Goal: Task Accomplishment & Management: Complete application form

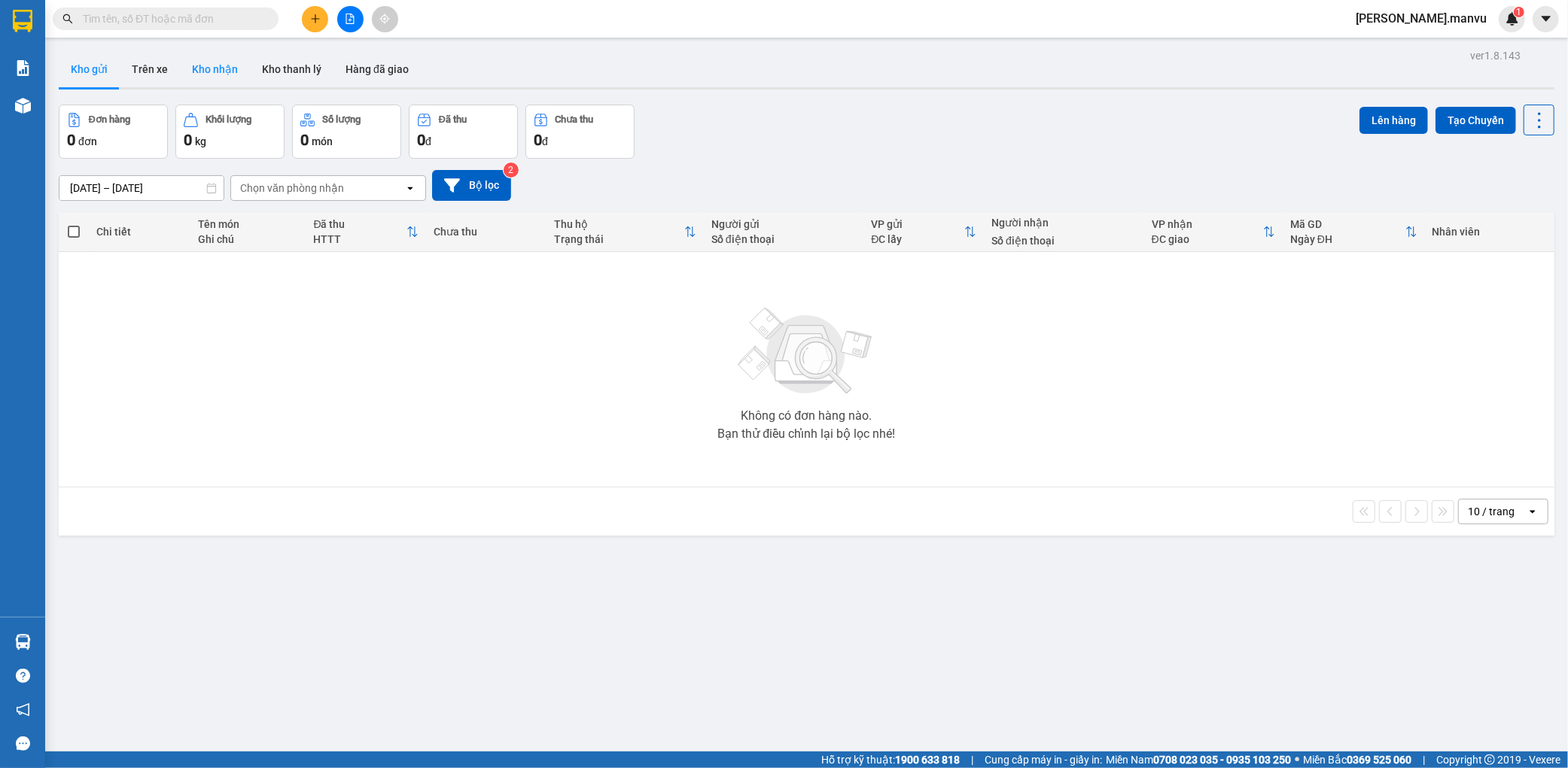
click at [229, 76] on button "Kho nhận" at bounding box center [214, 69] width 70 height 36
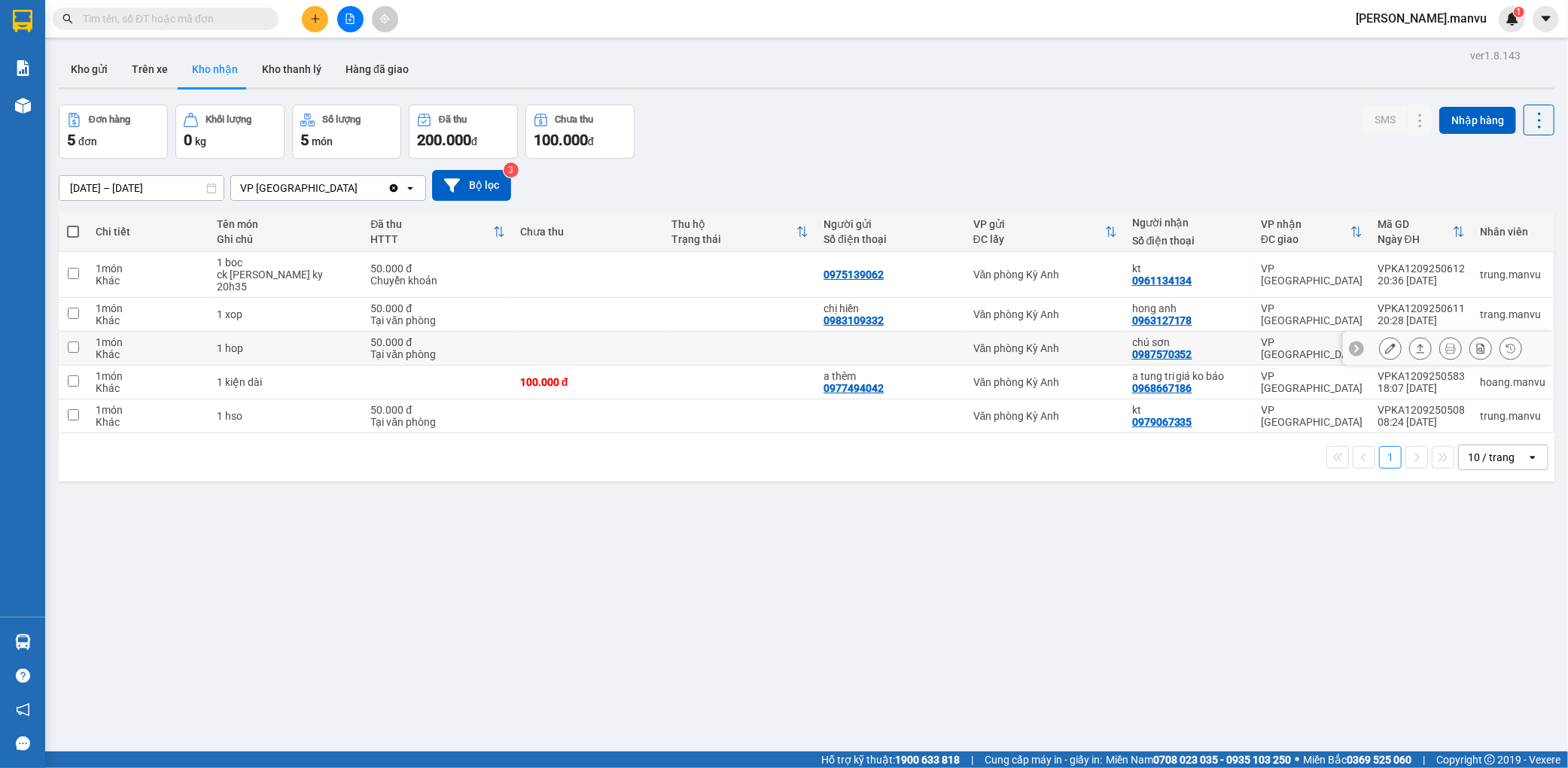
click at [1385, 343] on icon at bounding box center [1390, 348] width 11 height 11
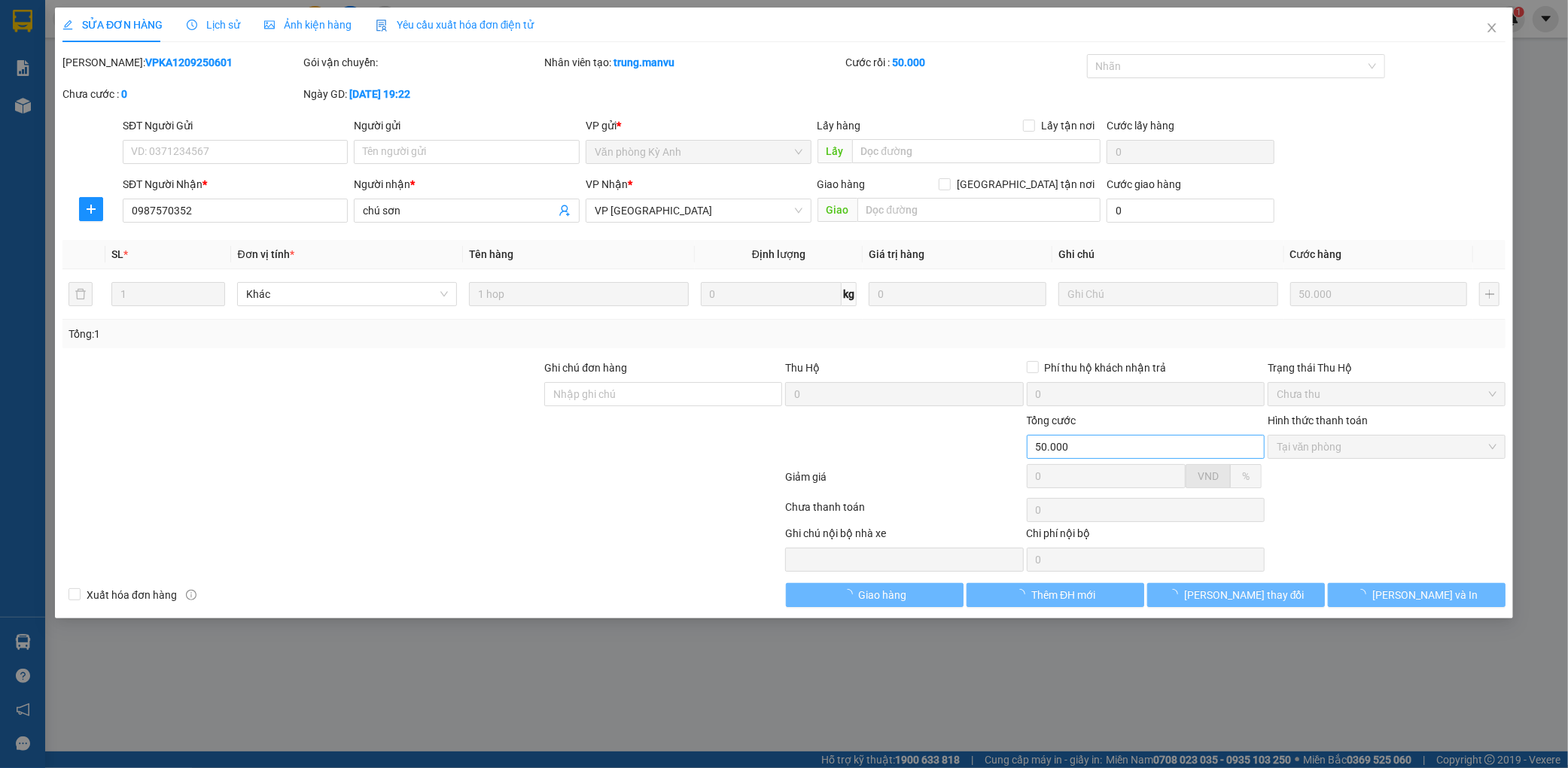
type input "0987570352"
type input "chú sơn"
type input "50.000"
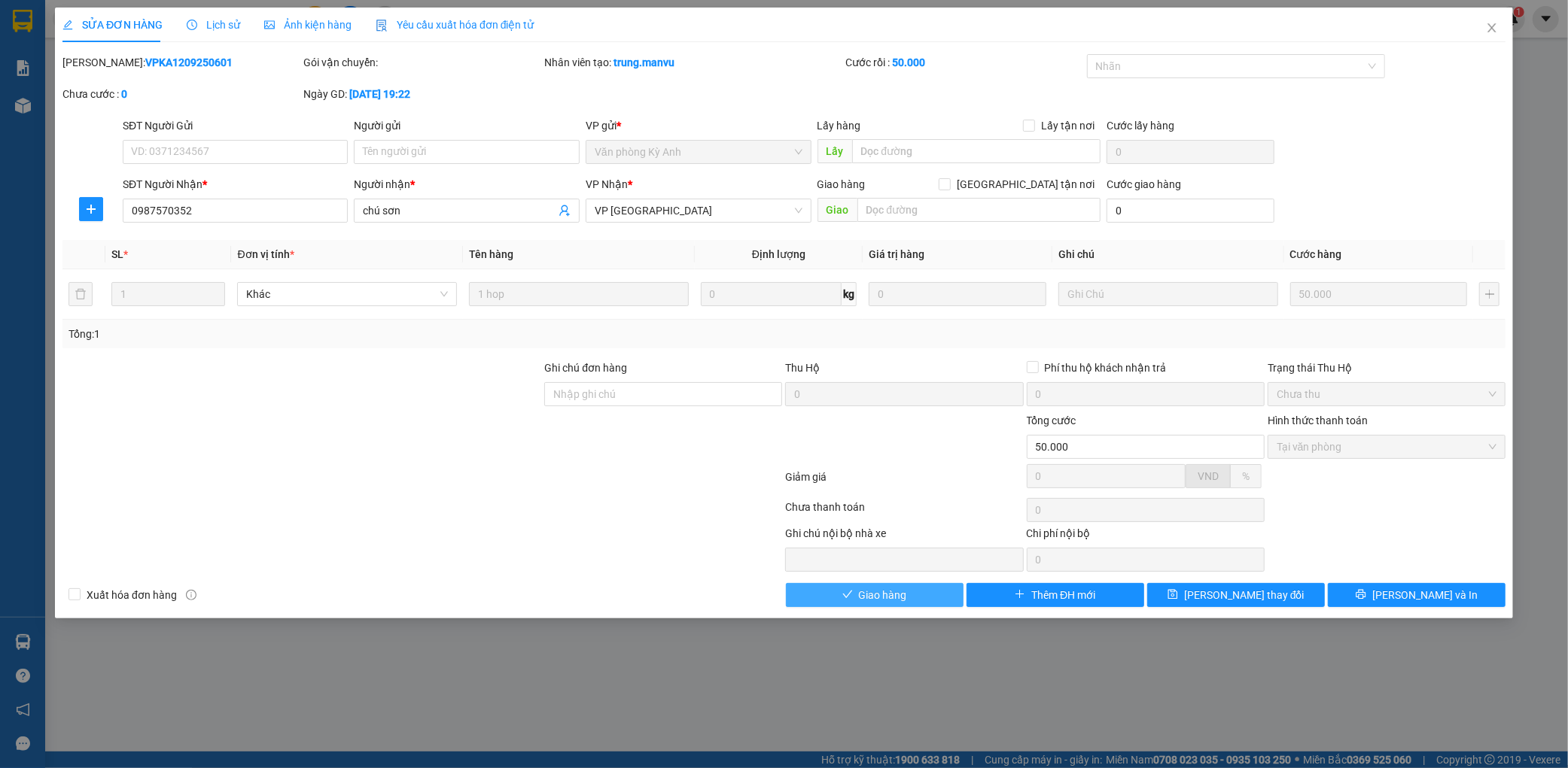
click at [894, 597] on span "Giao hàng" at bounding box center [883, 595] width 48 height 17
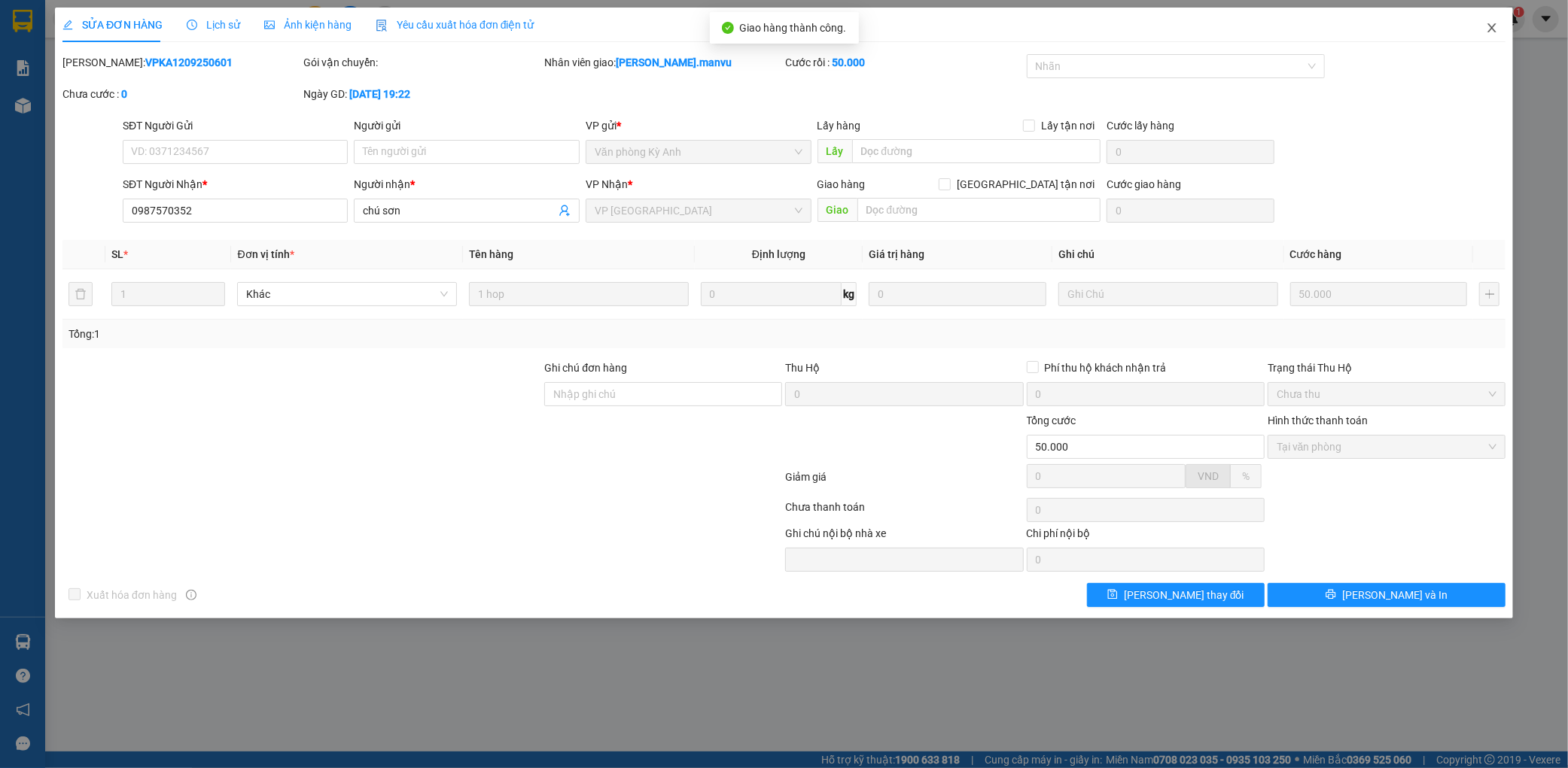
click at [1490, 25] on icon "close" at bounding box center [1492, 28] width 12 height 12
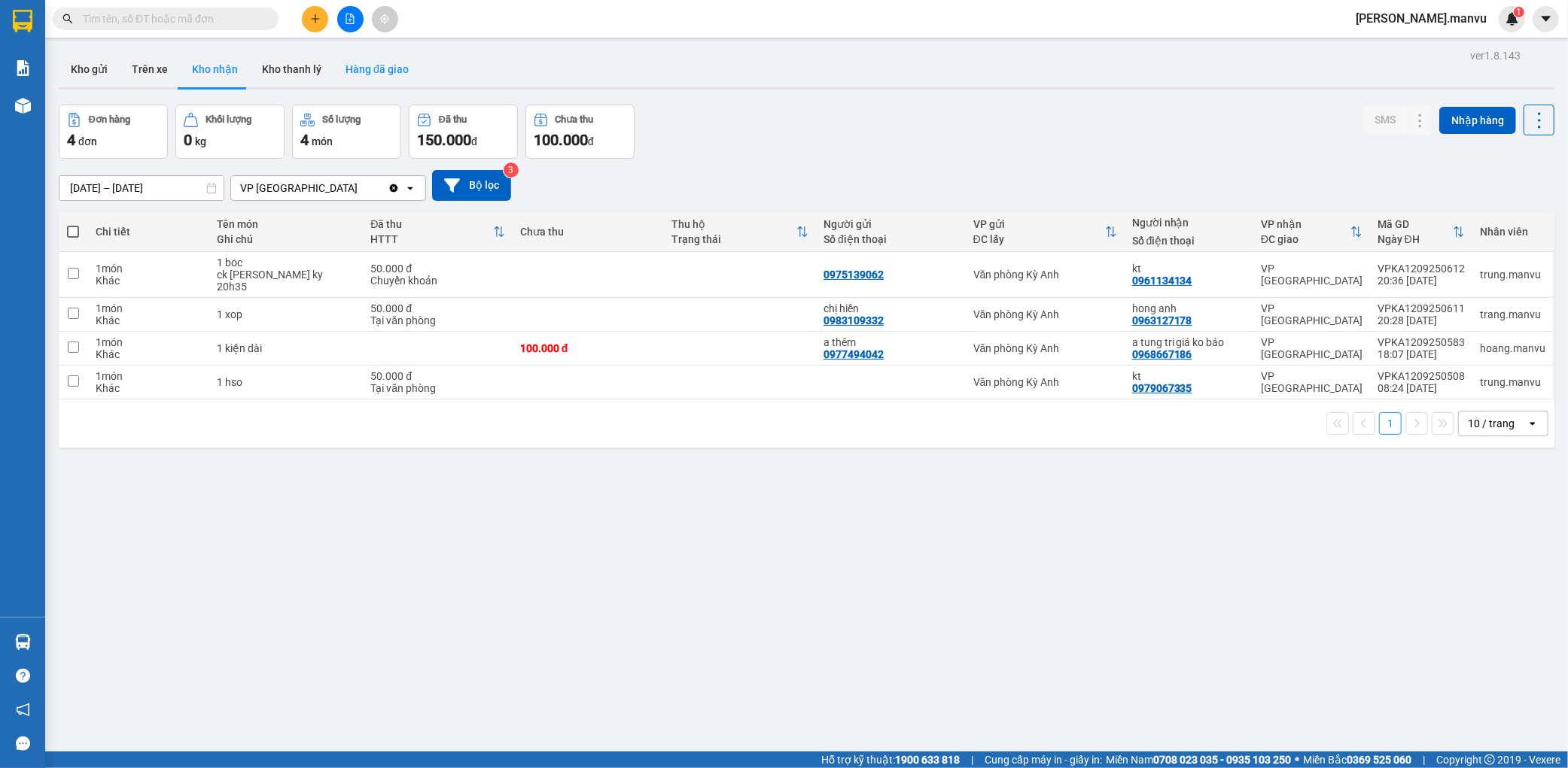
click at [371, 77] on button "Hàng đã giao" at bounding box center [377, 69] width 87 height 36
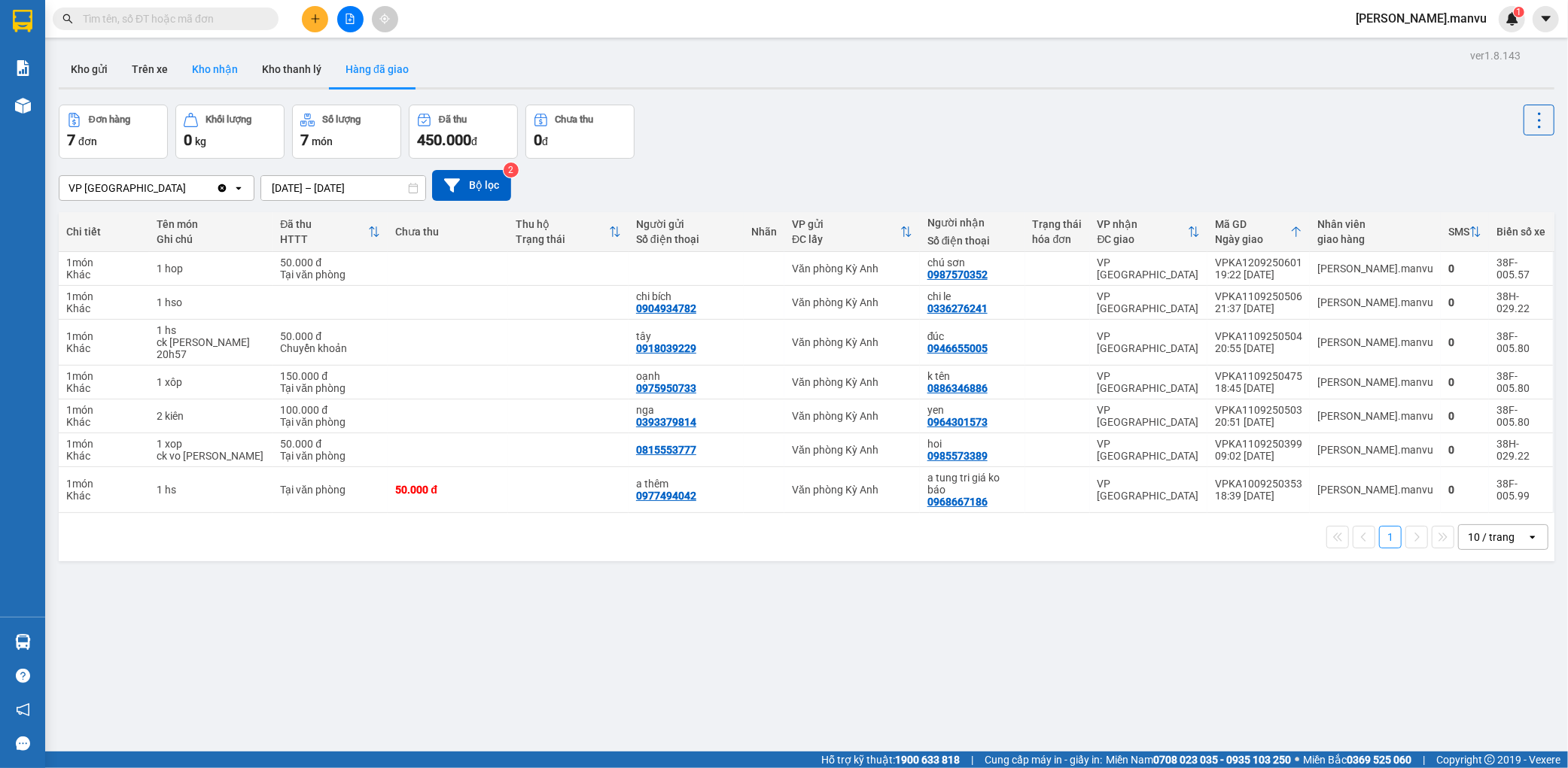
click at [215, 78] on button "Kho nhận" at bounding box center [214, 69] width 70 height 36
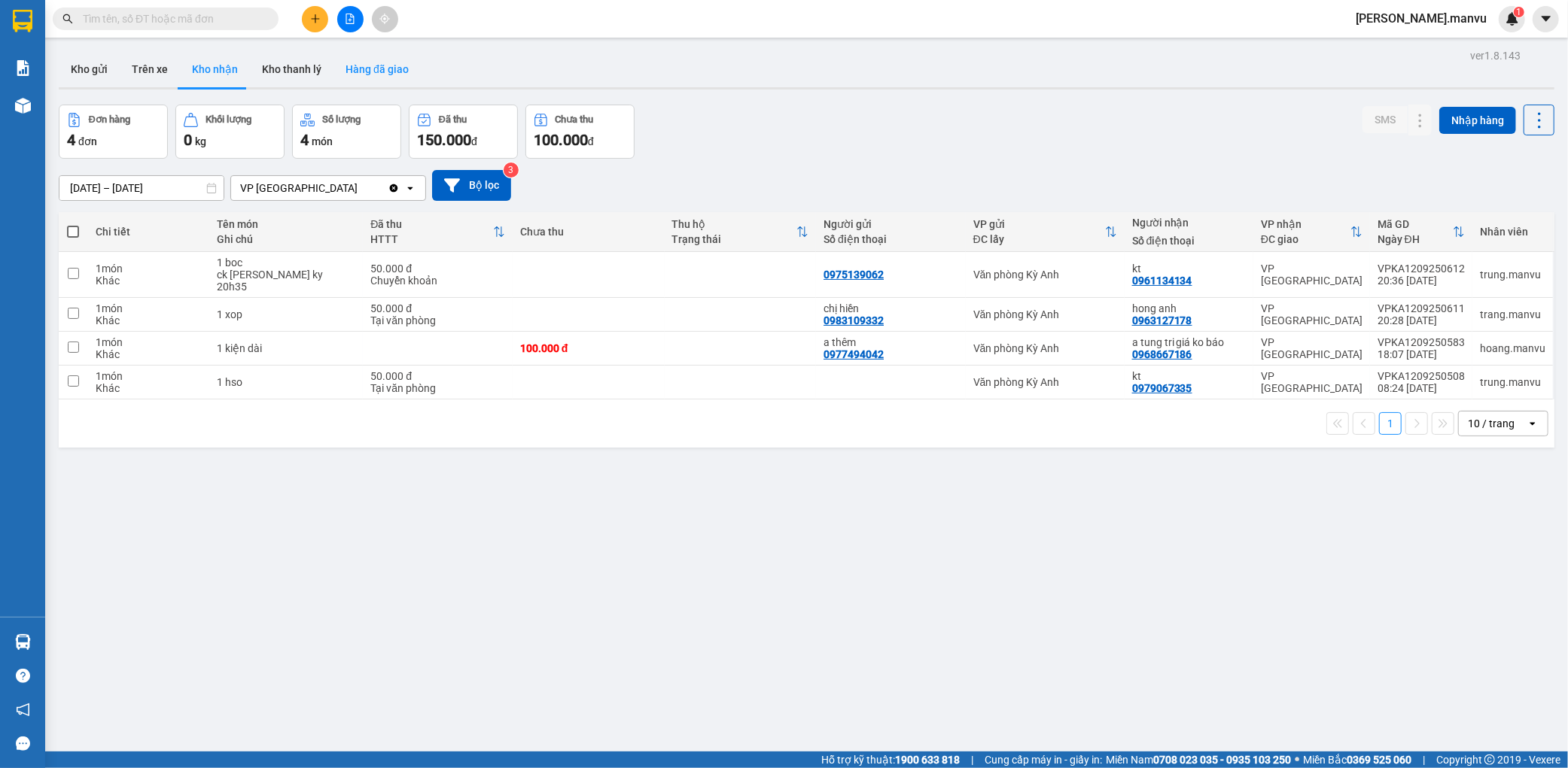
click at [364, 71] on button "Hàng đã giao" at bounding box center [377, 69] width 87 height 36
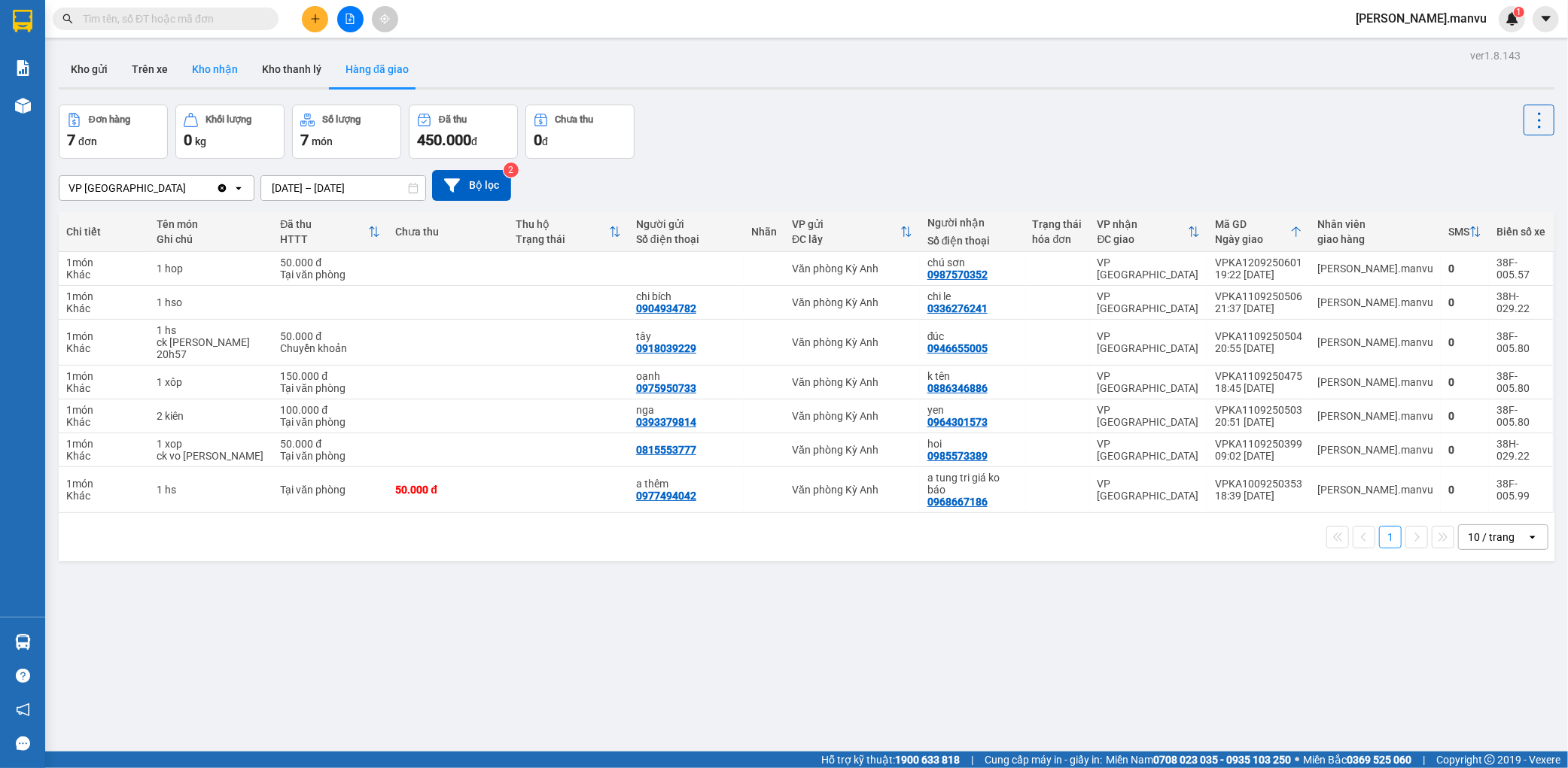
click at [213, 83] on button "Kho nhận" at bounding box center [214, 69] width 70 height 36
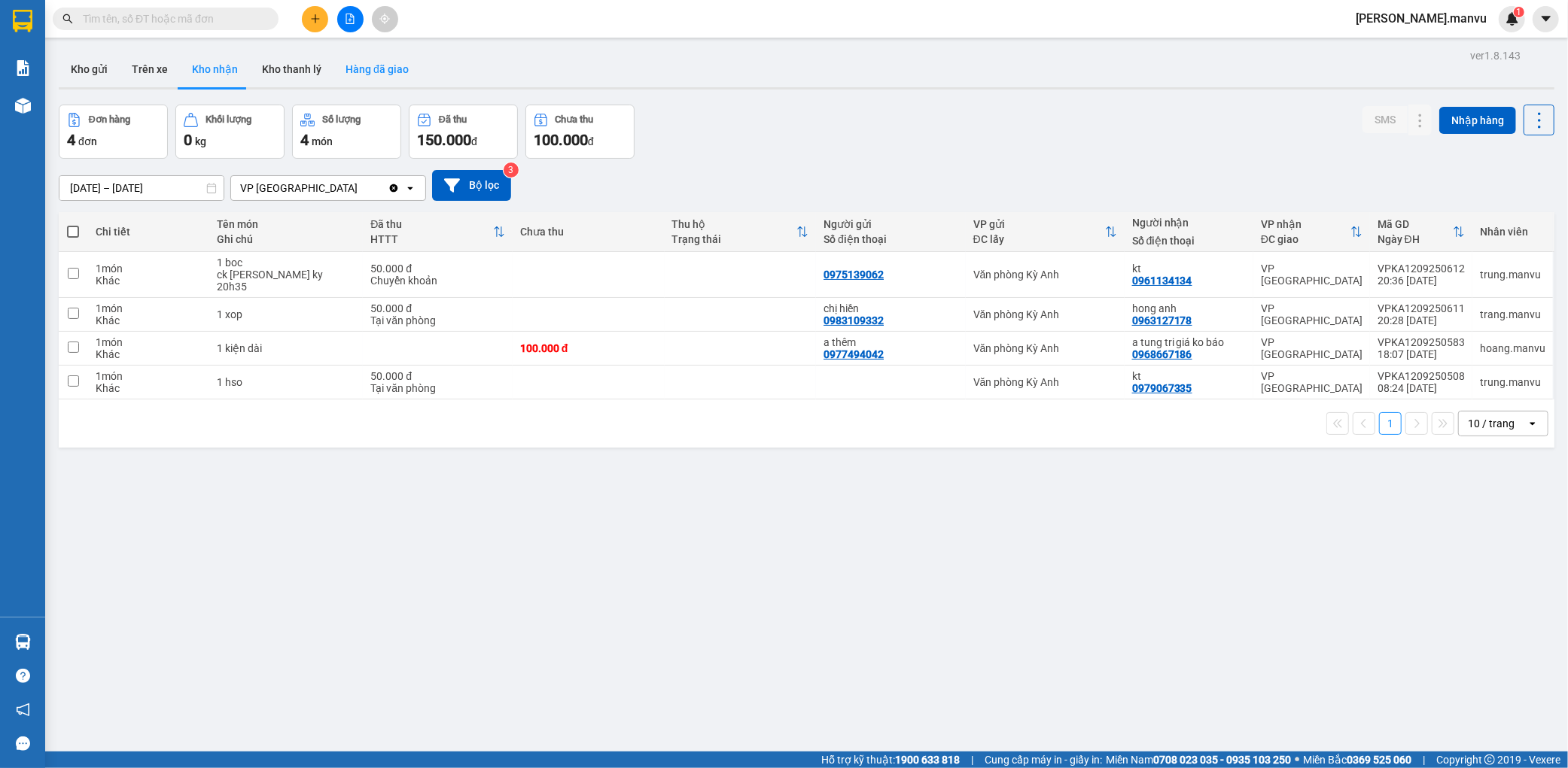
click at [347, 79] on button "Hàng đã giao" at bounding box center [377, 69] width 87 height 36
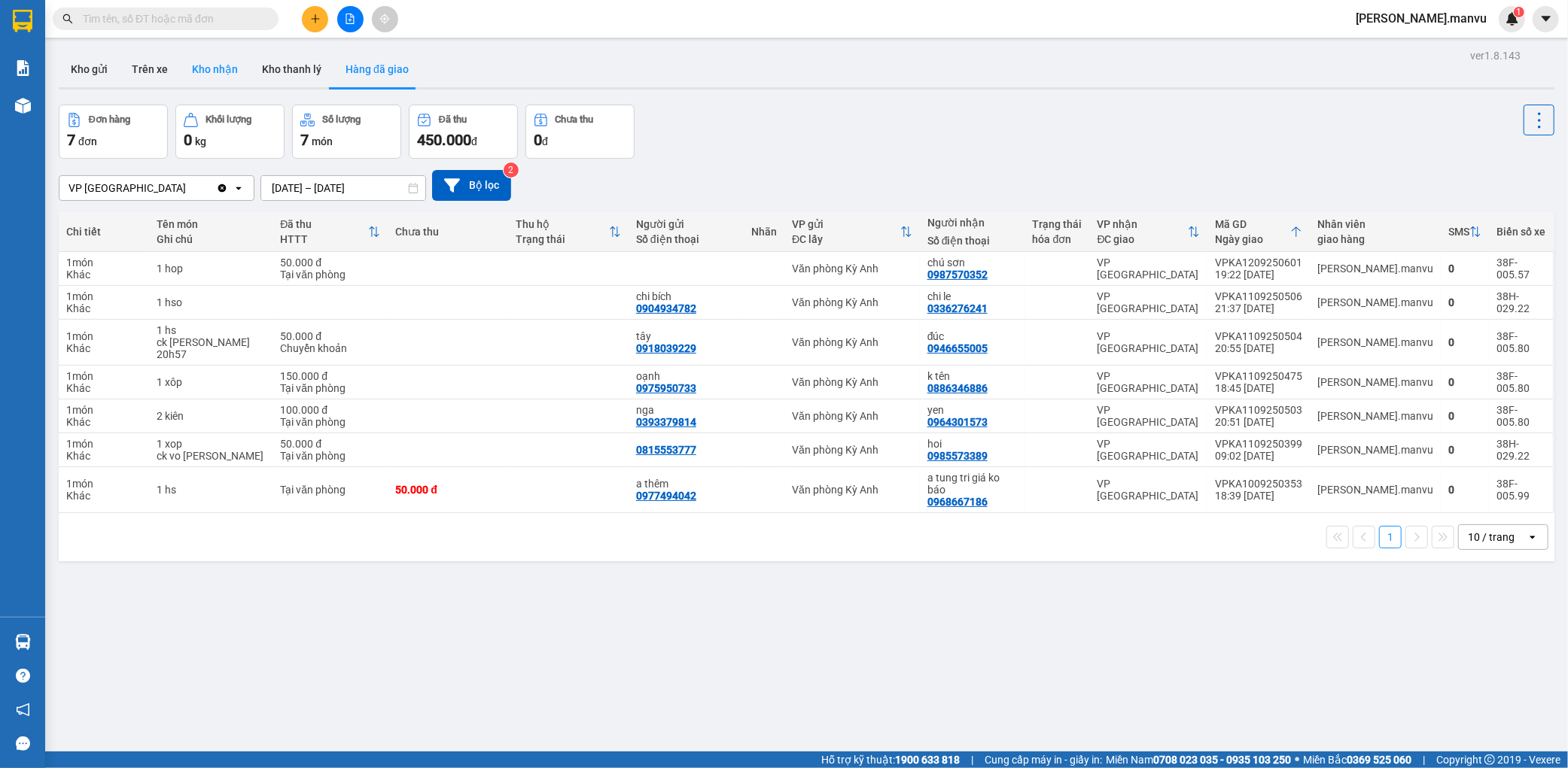
click at [206, 74] on button "Kho nhận" at bounding box center [214, 69] width 70 height 36
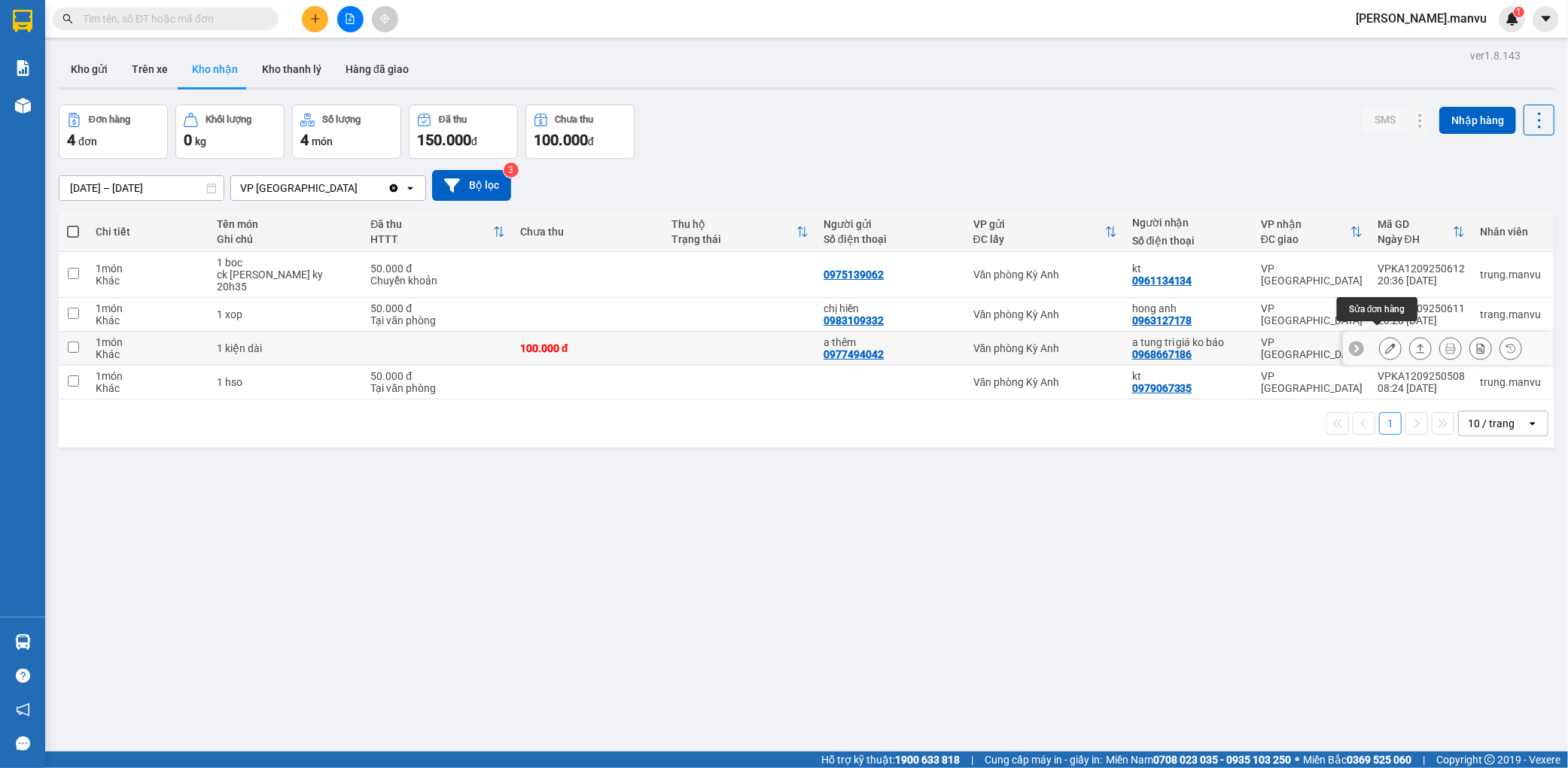
click at [1382, 336] on button at bounding box center [1389, 348] width 21 height 26
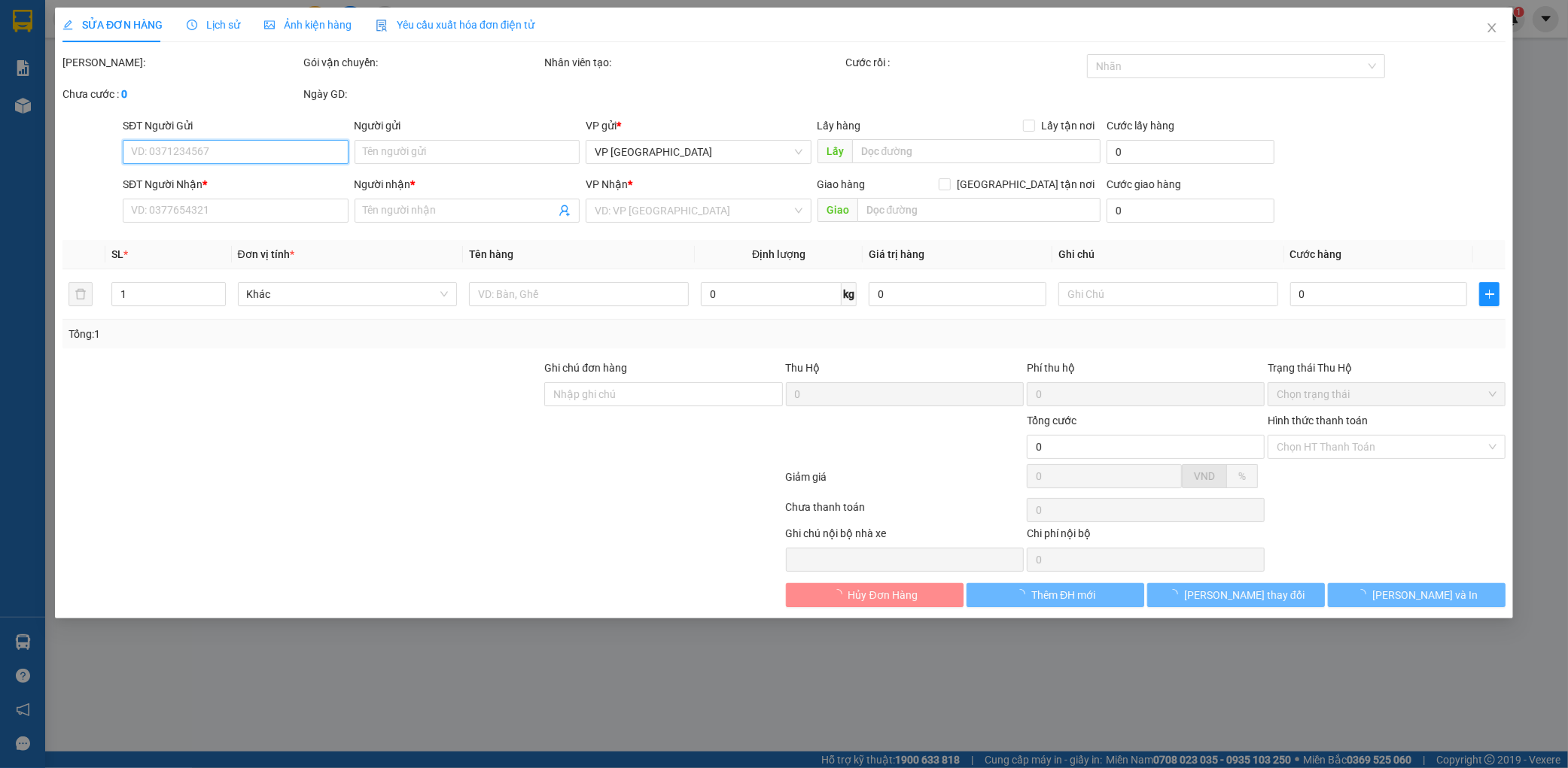
type input "0977494042"
type input "a thêm"
type input "0968667186"
type input "a tung tri giá ko báo"
type input "100.000"
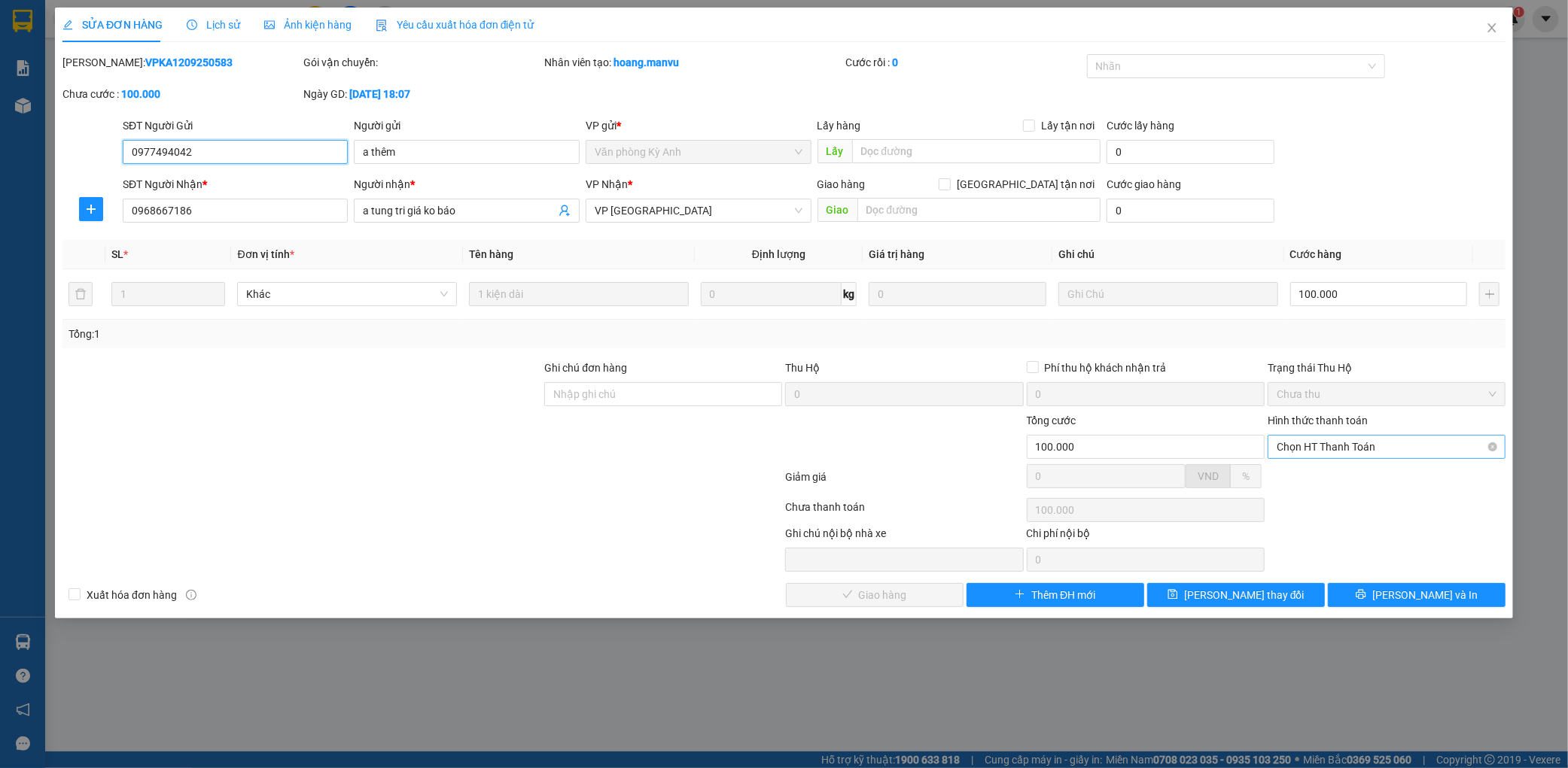
click at [1310, 454] on span "Chọn HT Thanh Toán" at bounding box center [1386, 447] width 220 height 22
click at [1305, 477] on div "Tại văn phòng" at bounding box center [1386, 477] width 220 height 17
type input "0"
click at [919, 595] on button "[PERSON_NAME] và Giao hàng" at bounding box center [874, 595] width 177 height 24
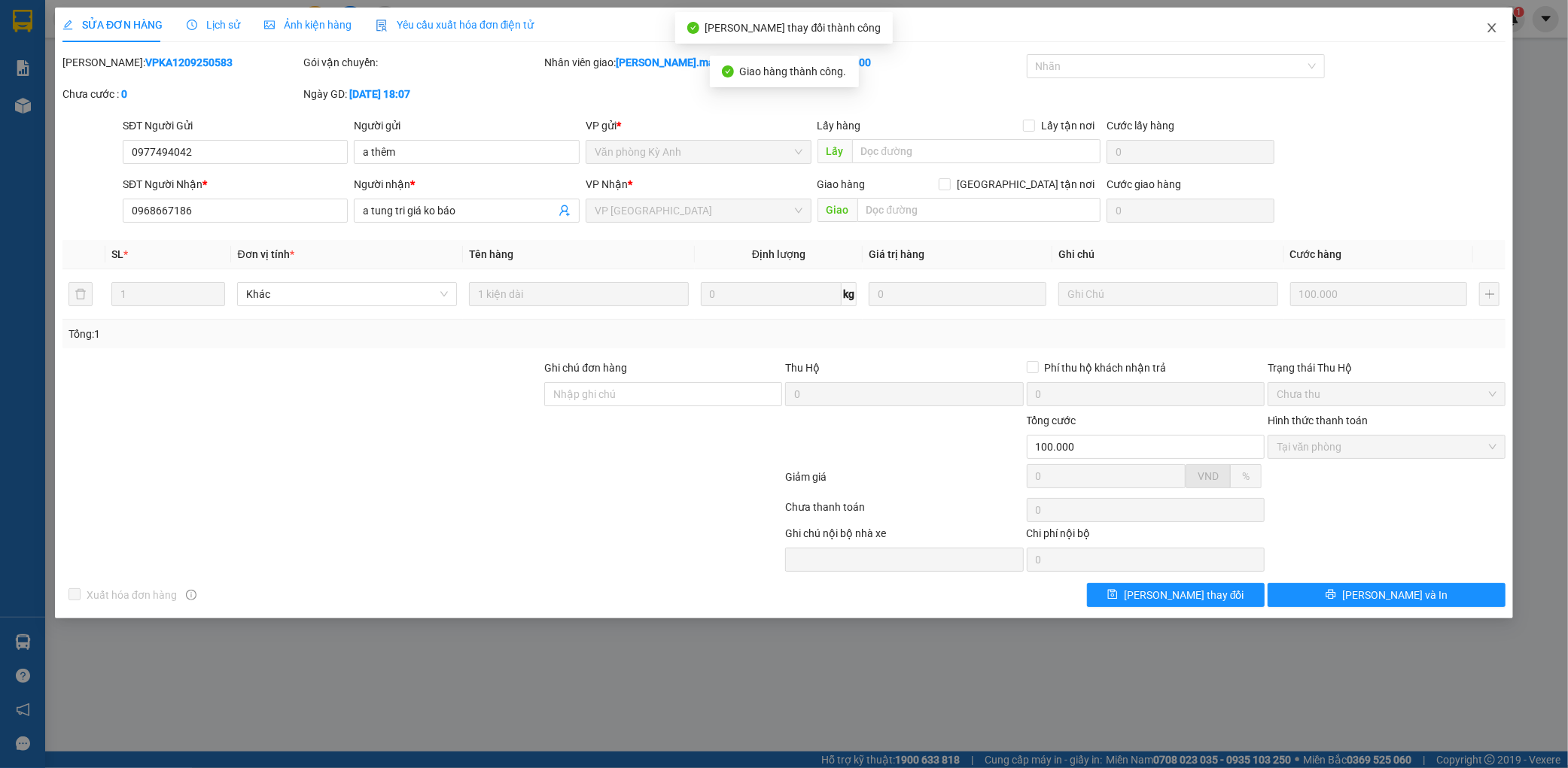
click at [1490, 27] on icon "close" at bounding box center [1491, 28] width 8 height 9
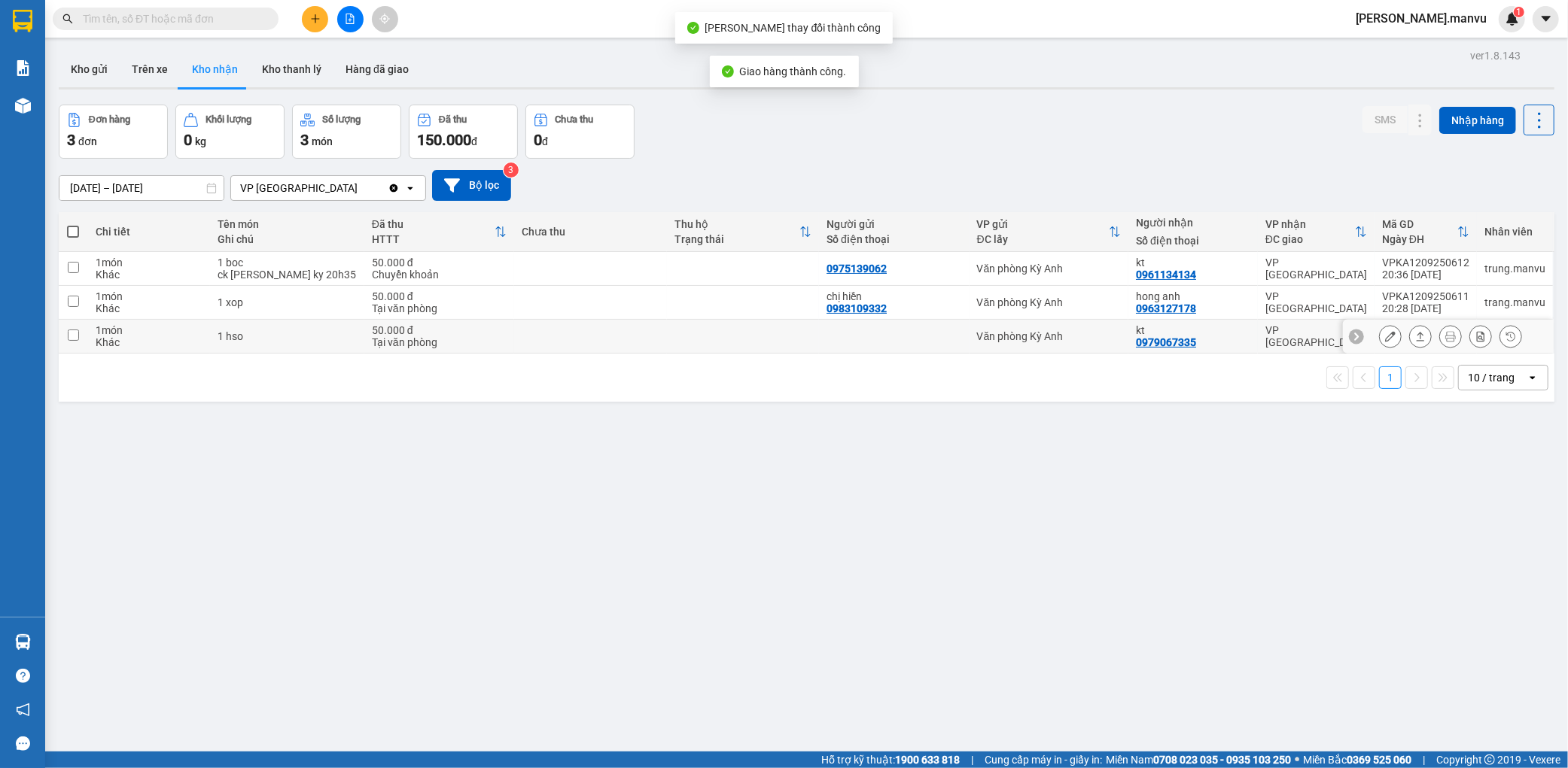
click at [1379, 334] on button at bounding box center [1389, 337] width 21 height 26
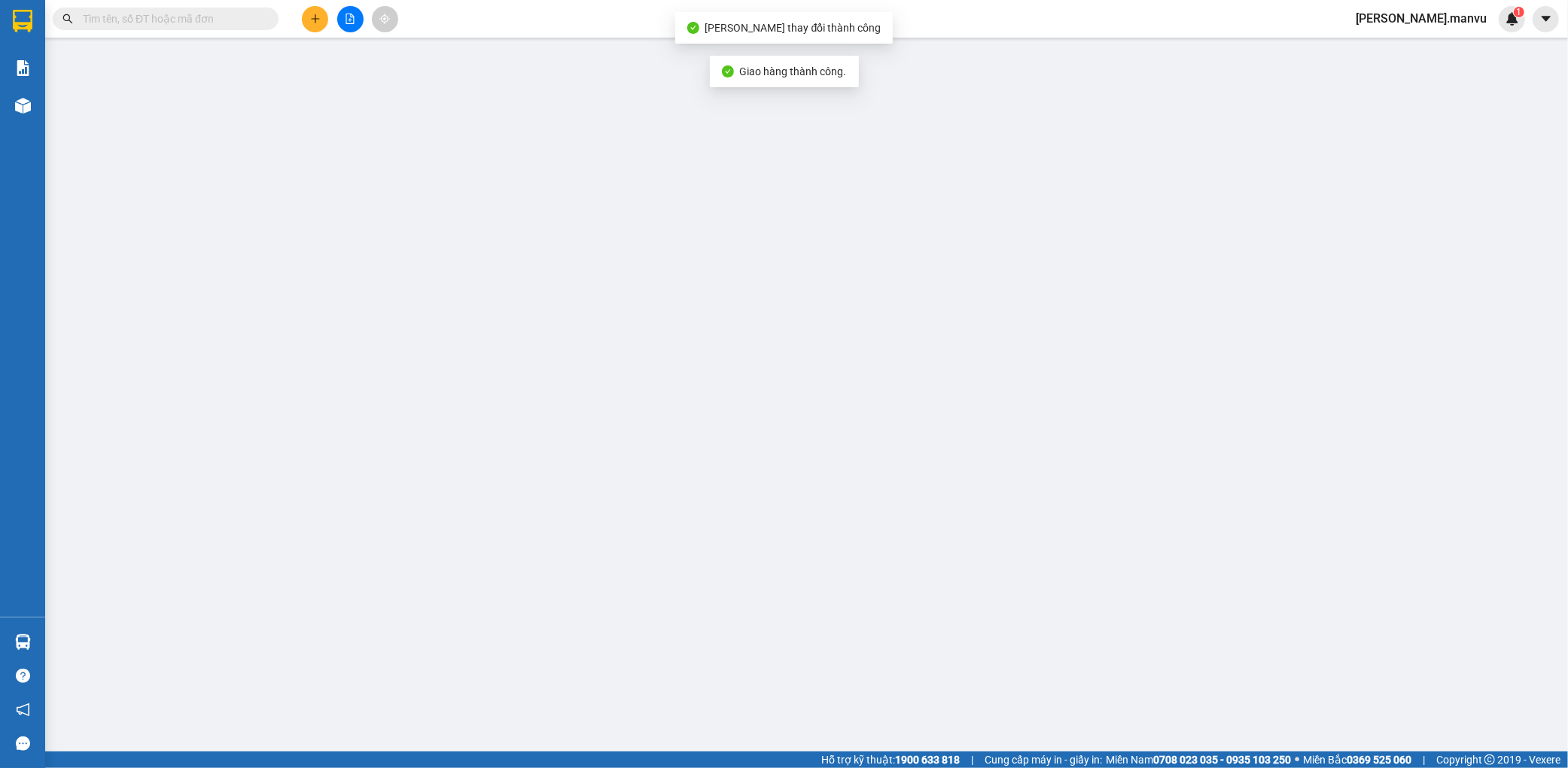
type input "0979067335"
type input "kt"
type input "50.000"
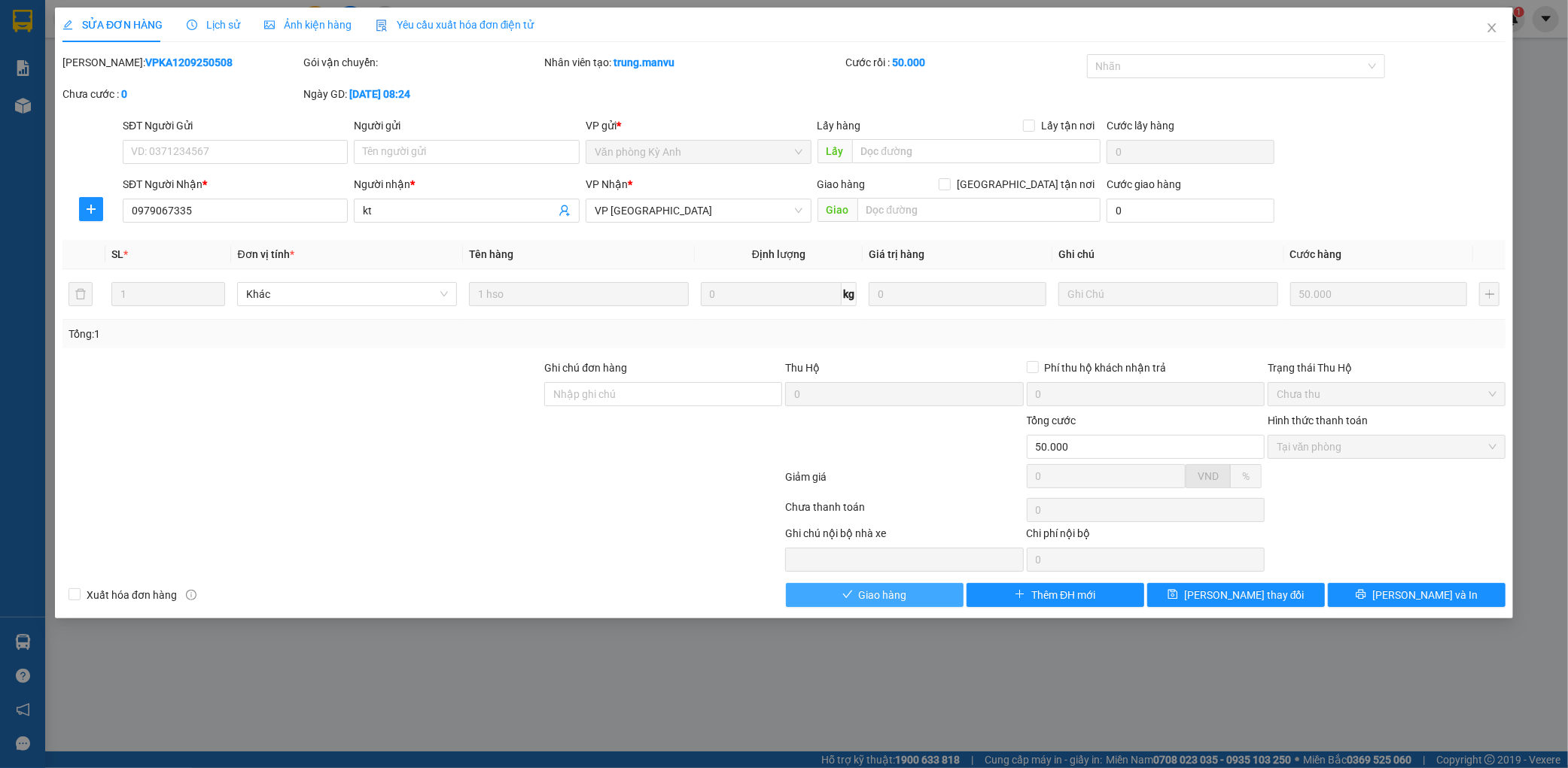
drag, startPoint x: 878, startPoint y: 604, endPoint x: 882, endPoint y: 596, distance: 8.9
click at [879, 603] on button "Giao hàng" at bounding box center [874, 595] width 177 height 24
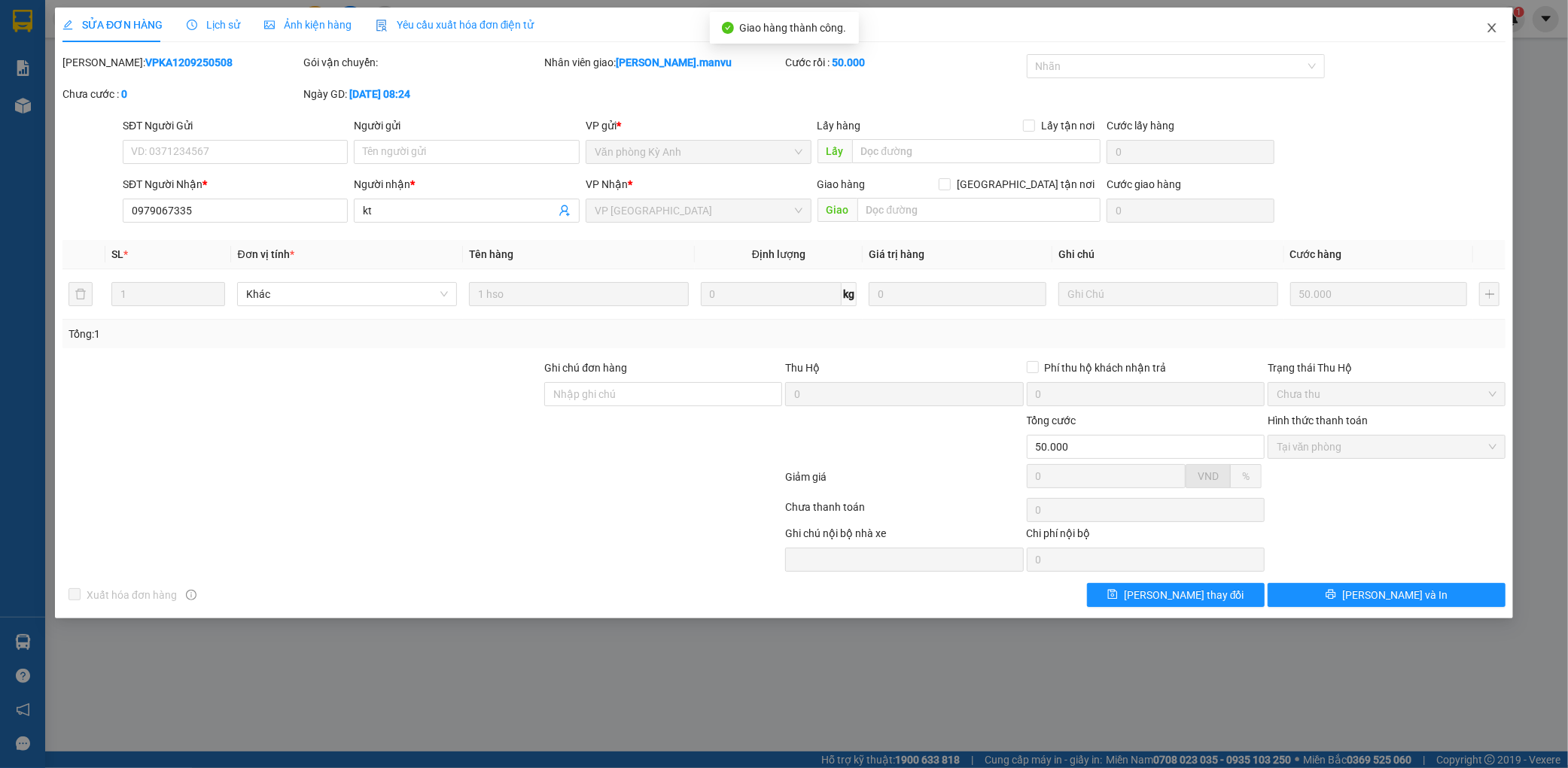
click at [1500, 28] on span "Close" at bounding box center [1491, 28] width 42 height 42
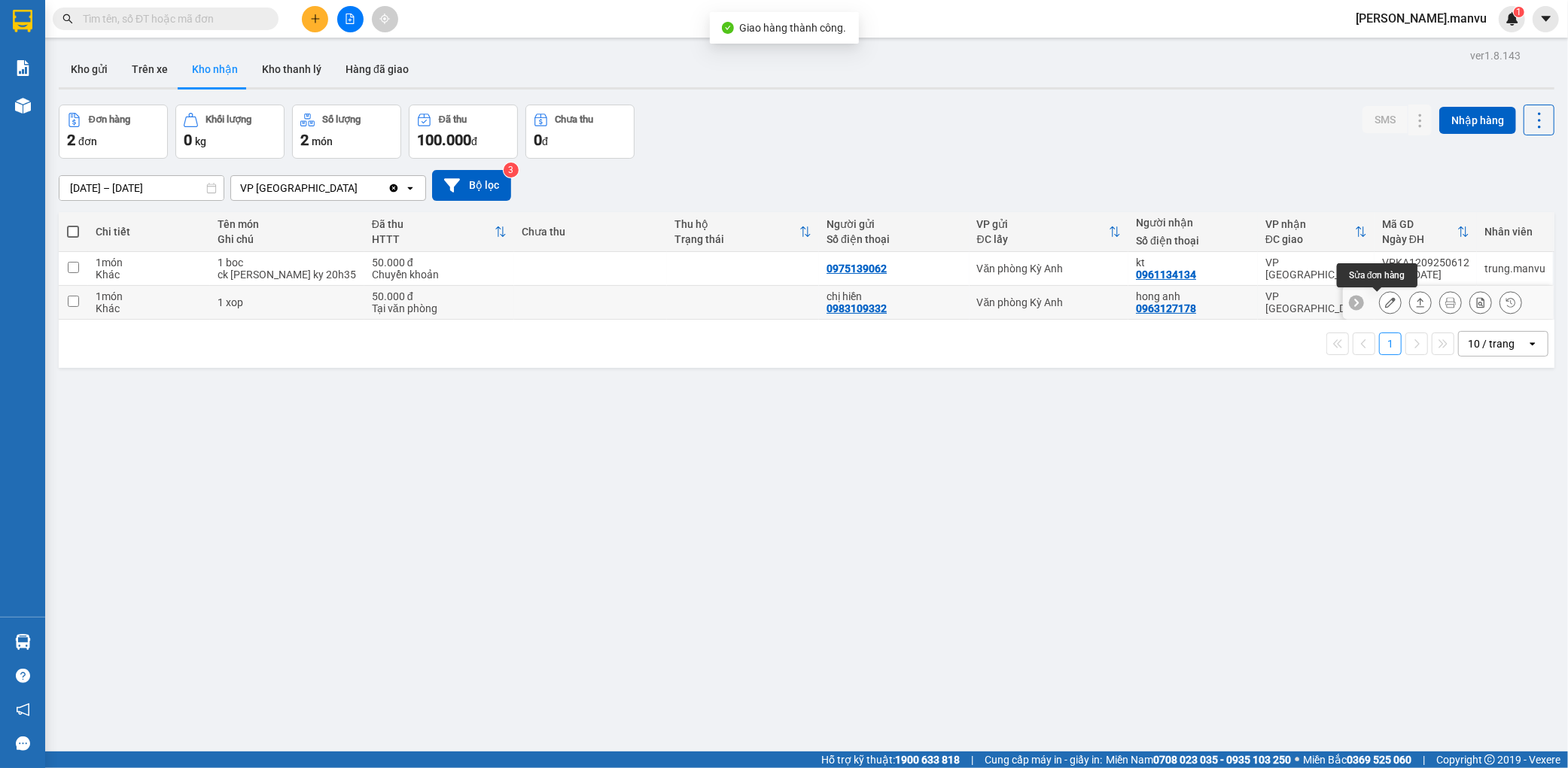
click at [1378, 309] on div at bounding box center [1389, 302] width 22 height 22
click at [1385, 303] on icon at bounding box center [1390, 302] width 11 height 11
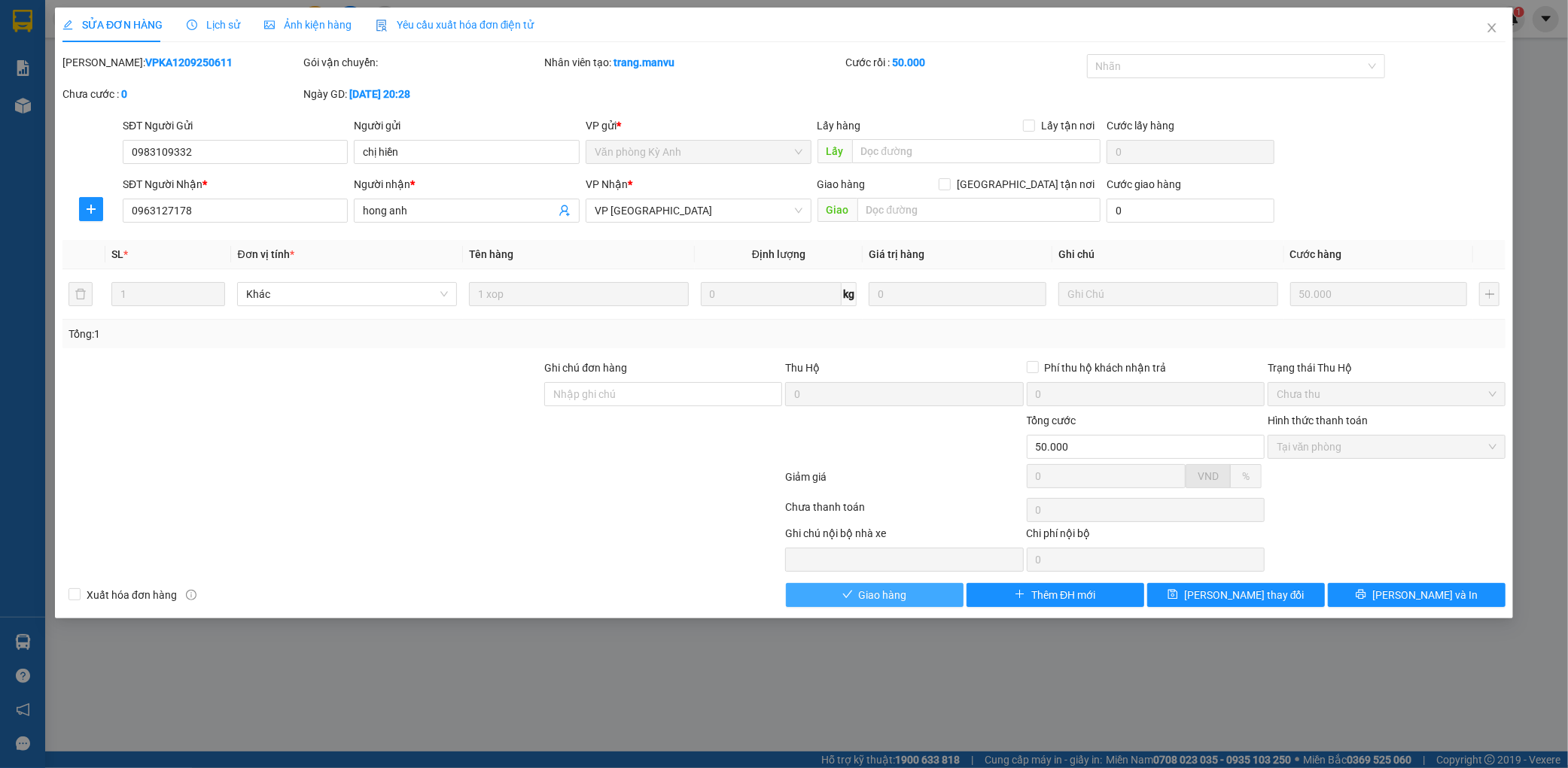
click at [891, 602] on span "Giao hàng" at bounding box center [883, 595] width 48 height 17
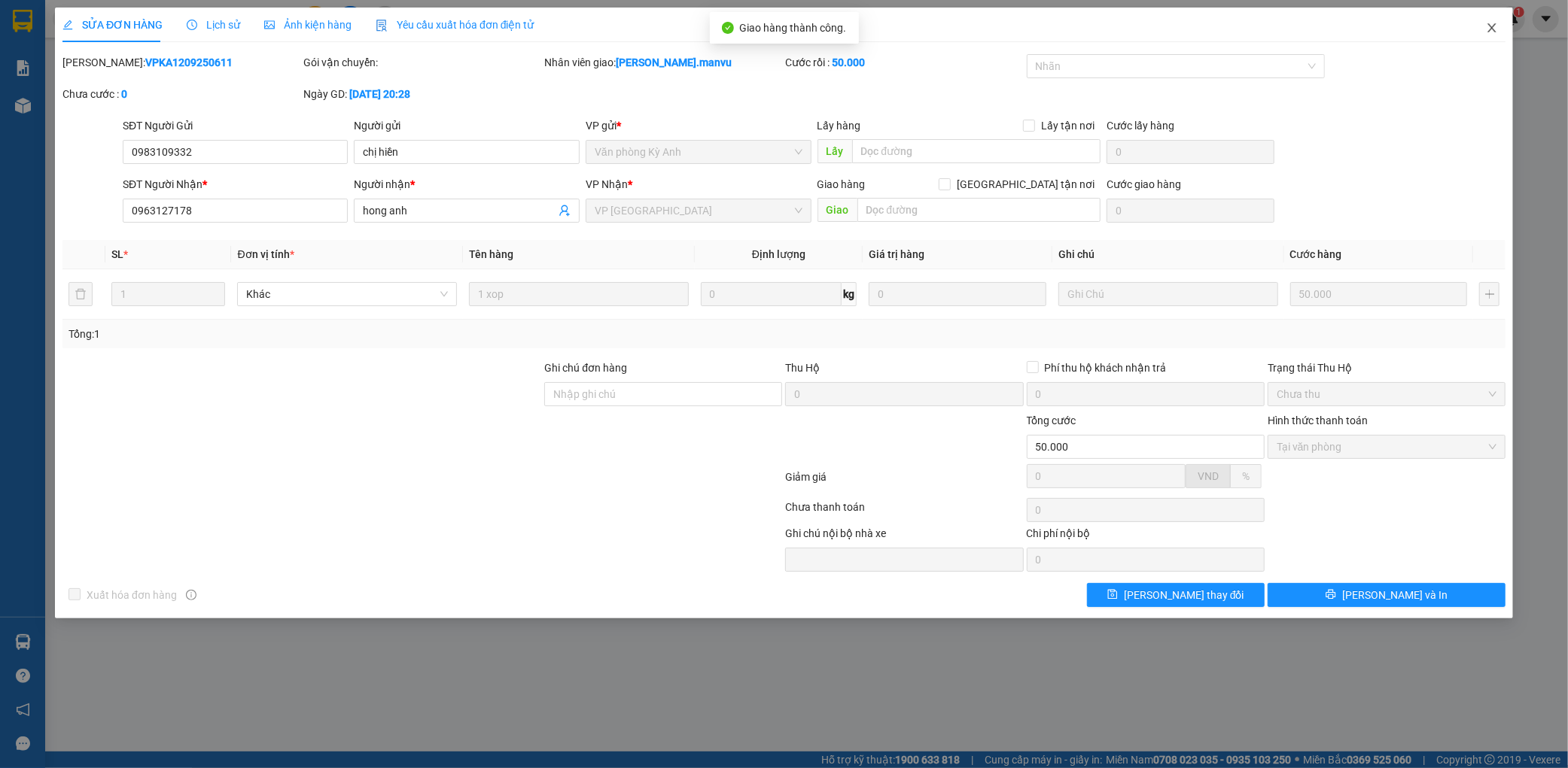
drag, startPoint x: 1492, startPoint y: 17, endPoint x: 1500, endPoint y: 15, distance: 8.2
click at [1492, 18] on span "Close" at bounding box center [1491, 28] width 42 height 42
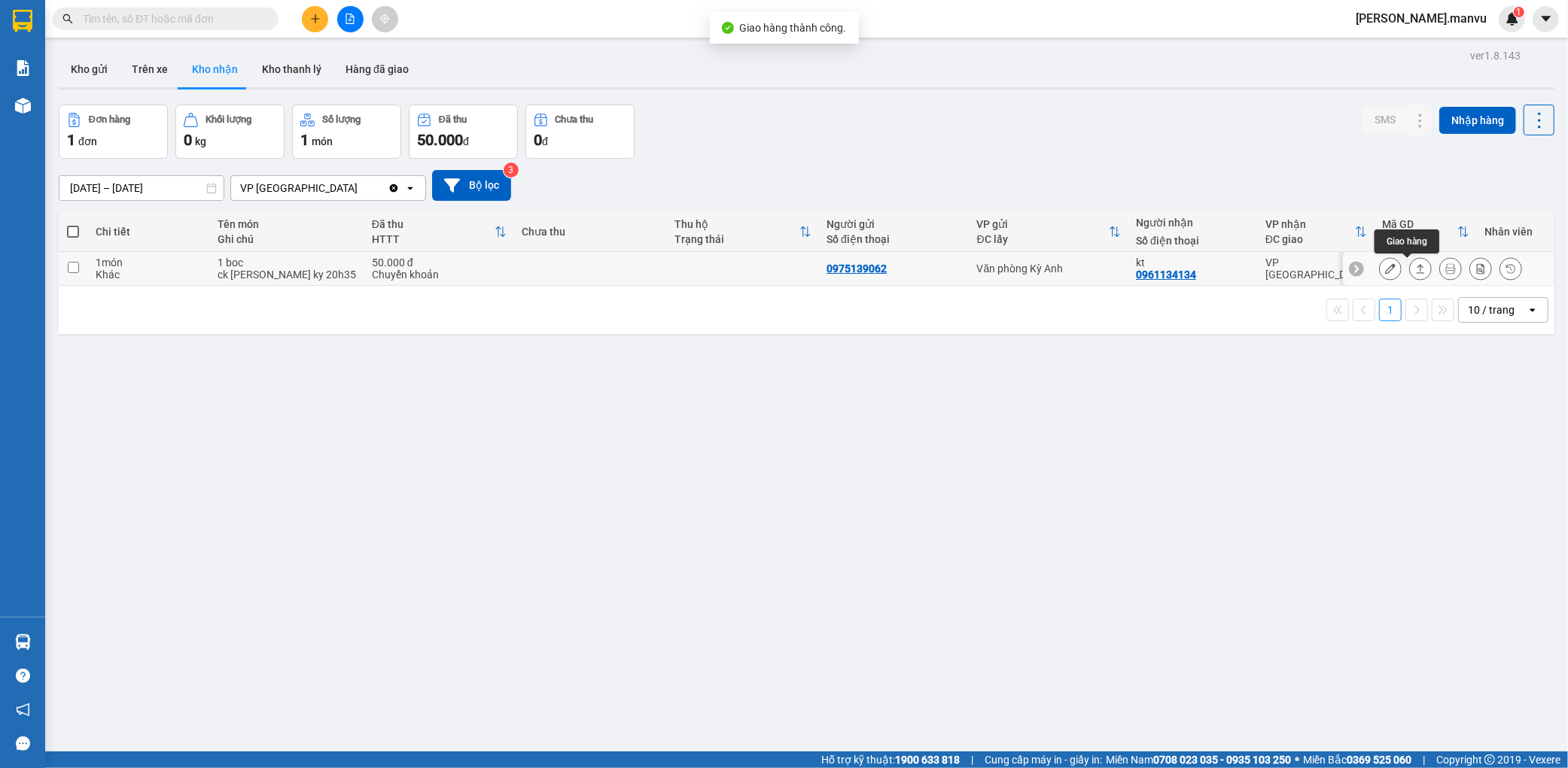
click at [1383, 271] on button at bounding box center [1389, 269] width 21 height 26
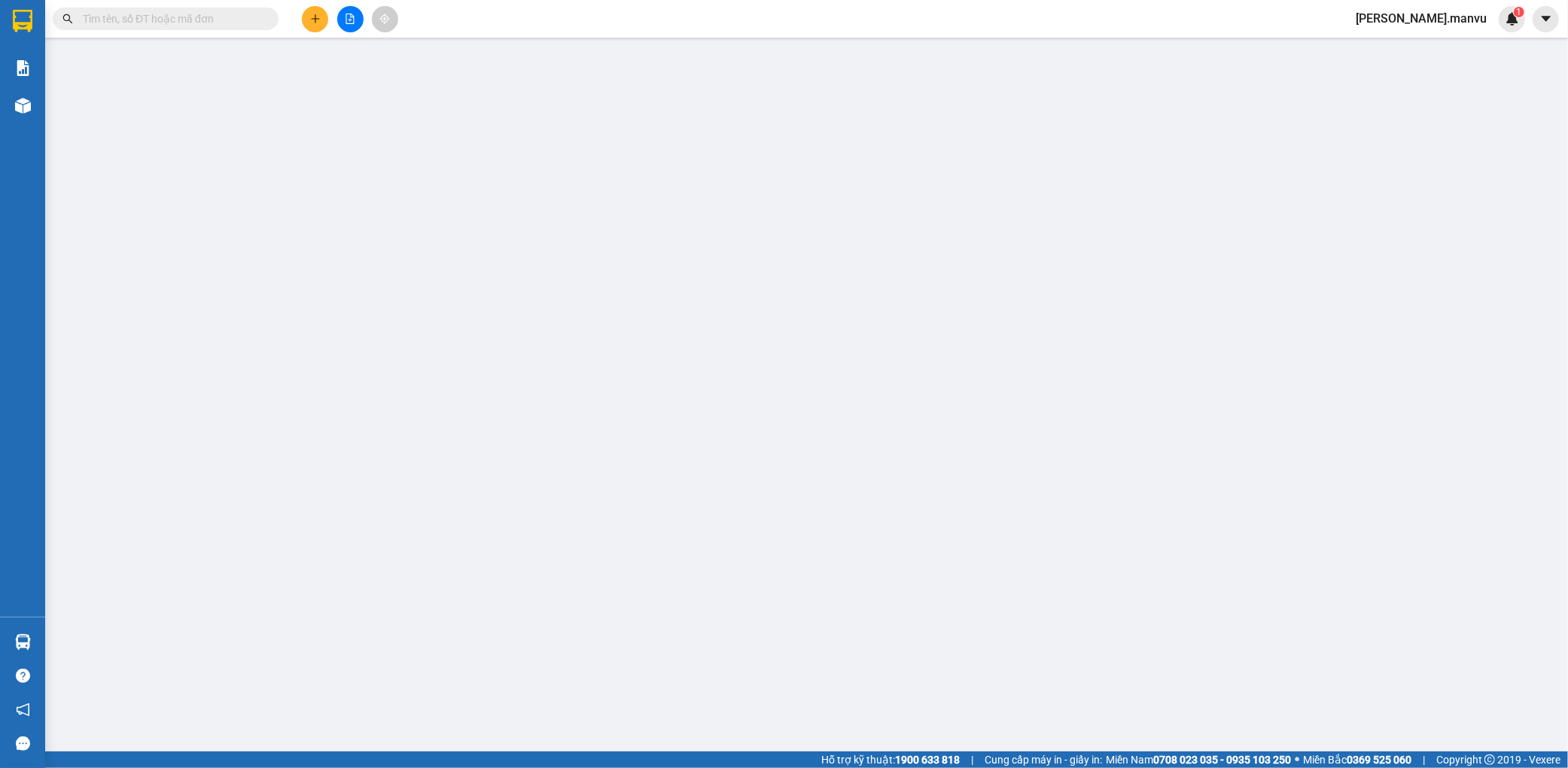
type input "0975139062"
type input "0961134134"
type input "kt"
type input "50.000"
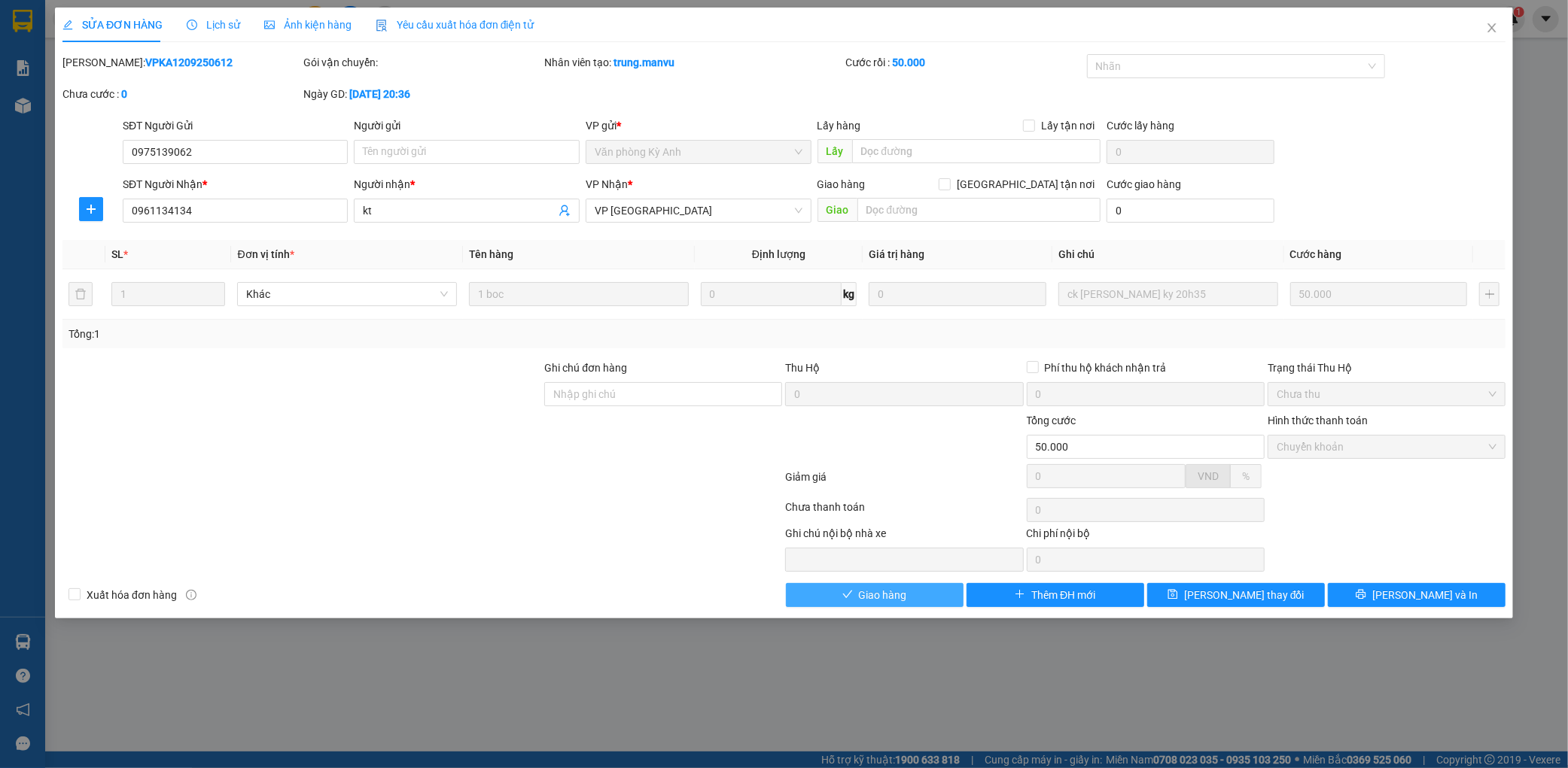
drag, startPoint x: 891, startPoint y: 606, endPoint x: 886, endPoint y: 595, distance: 12.1
click at [890, 605] on button "Giao hàng" at bounding box center [874, 595] width 177 height 24
click at [886, 595] on span "Giao hàng" at bounding box center [883, 595] width 48 height 17
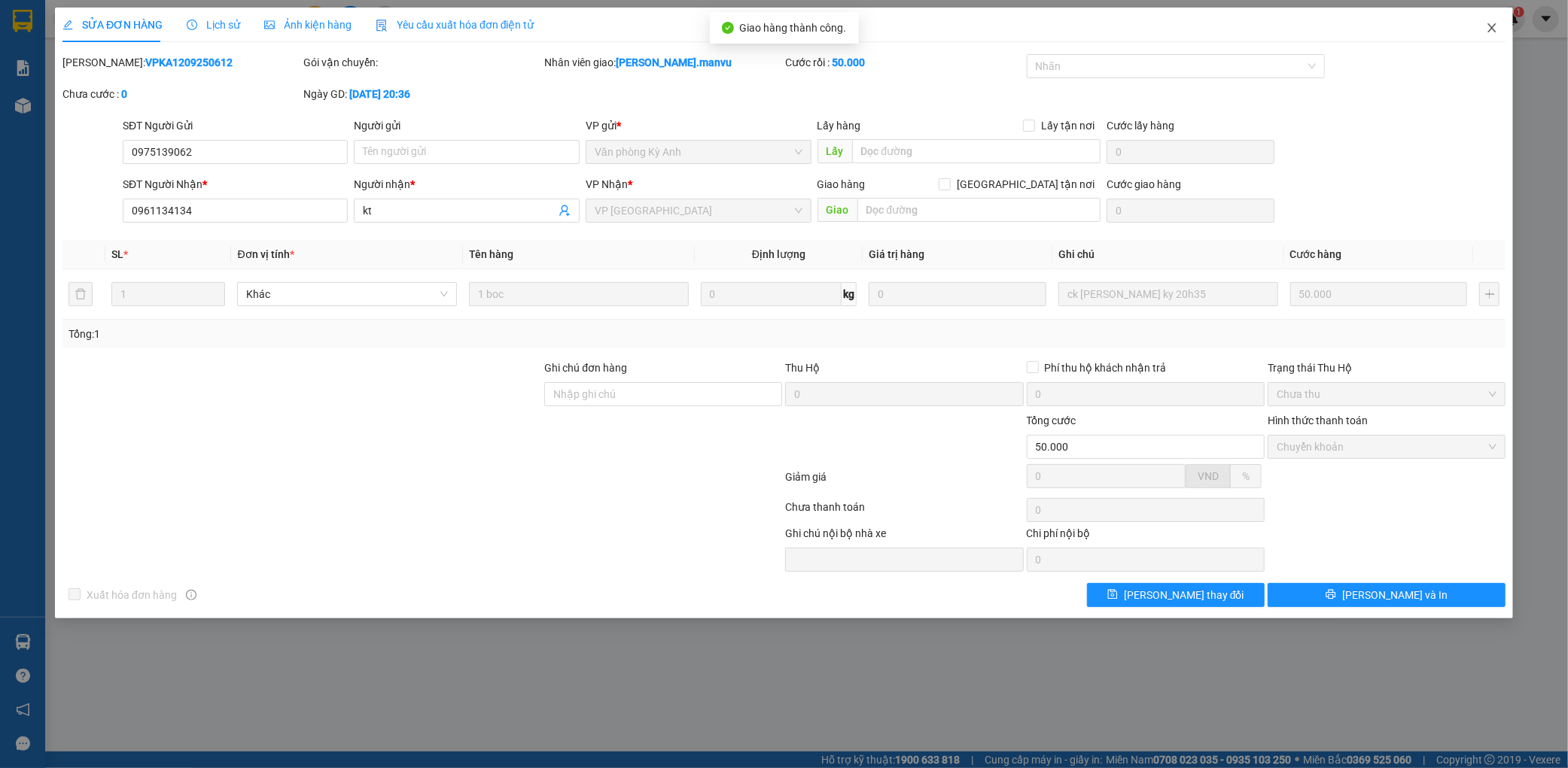
click at [1478, 26] on span "Close" at bounding box center [1491, 28] width 42 height 42
